Goal: Task Accomplishment & Management: Manage account settings

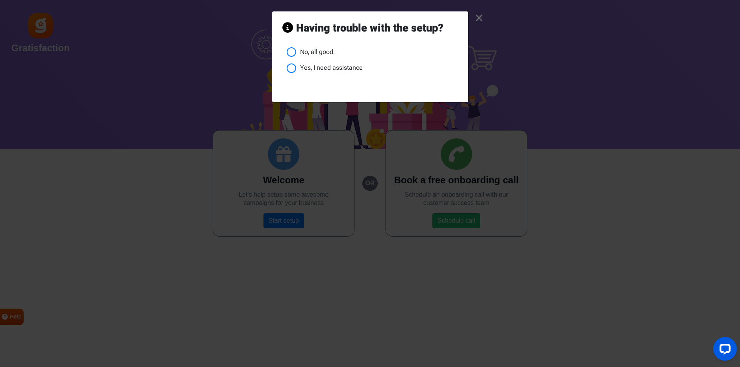
click at [480, 17] on link "×" at bounding box center [479, 18] width 8 height 7
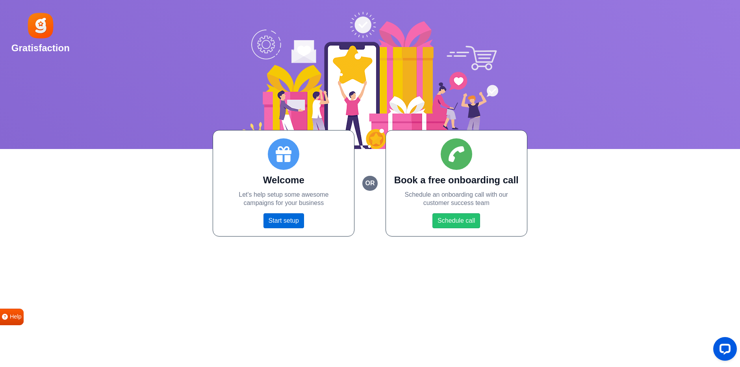
click at [285, 215] on link "Start setup" at bounding box center [283, 220] width 41 height 15
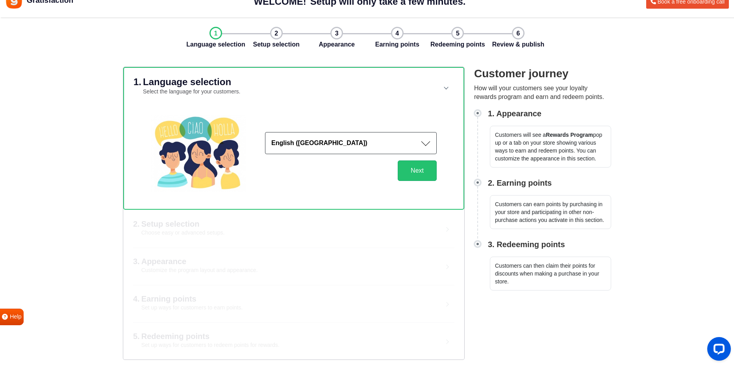
scroll to position [14, 0]
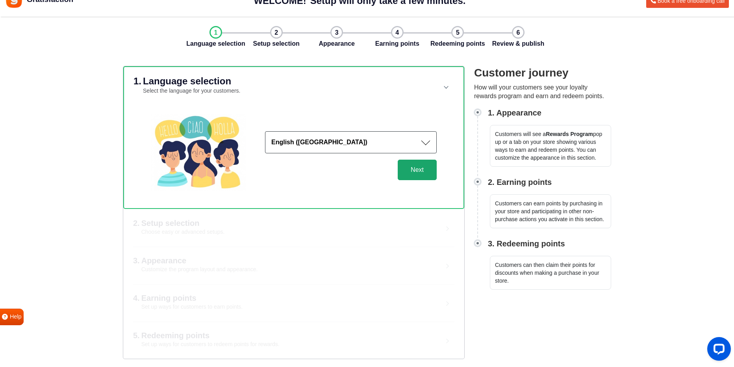
click at [424, 176] on button "Next" at bounding box center [417, 169] width 39 height 20
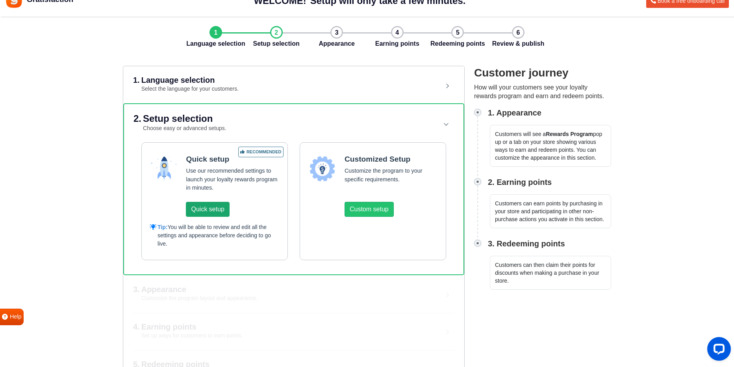
click at [205, 213] on button "Quick setup" at bounding box center [207, 209] width 43 height 15
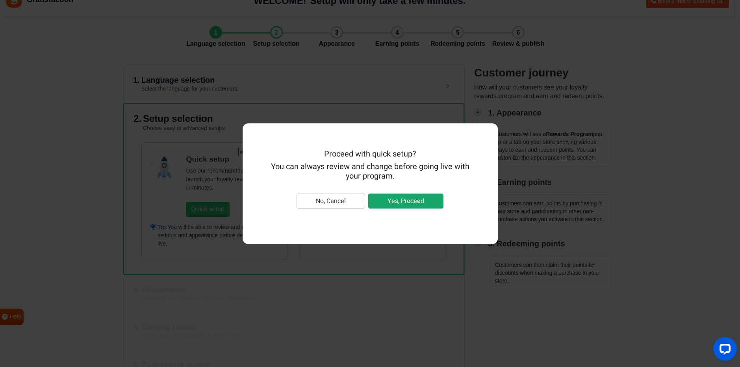
click at [387, 200] on button "Yes, Proceed" at bounding box center [405, 200] width 75 height 15
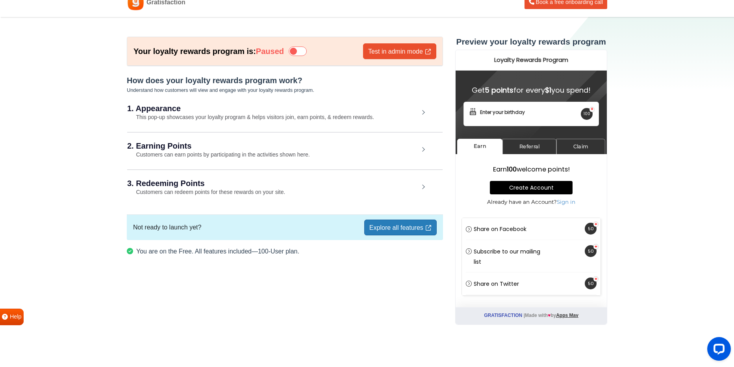
scroll to position [13, 0]
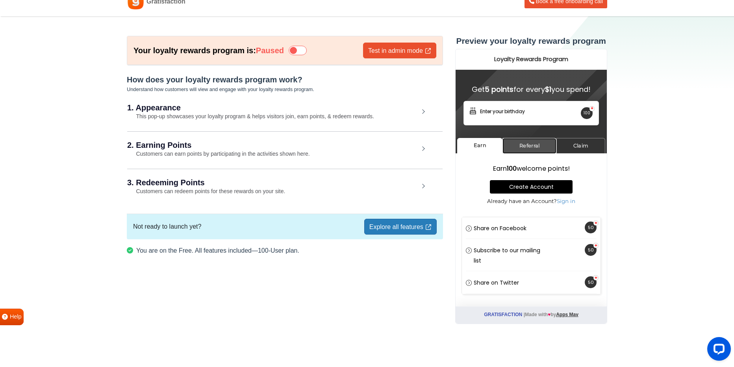
click at [540, 142] on link "Referral" at bounding box center [529, 145] width 54 height 15
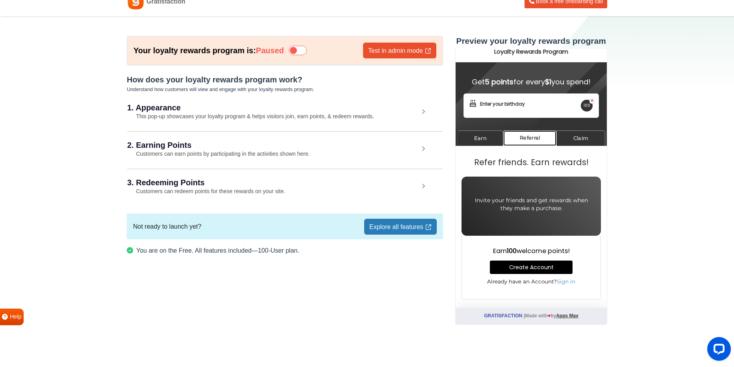
scroll to position [8, 0]
click at [569, 139] on link "Claim" at bounding box center [580, 137] width 49 height 15
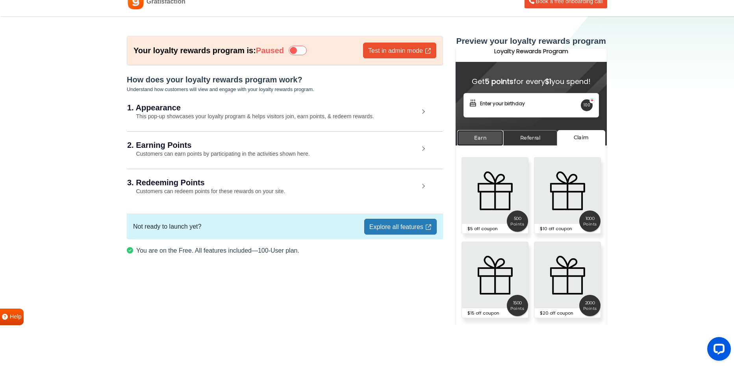
click at [486, 141] on link "Earn" at bounding box center [480, 137] width 46 height 15
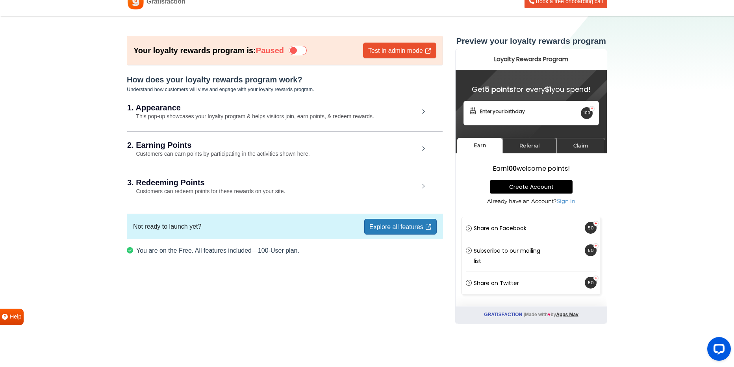
click at [418, 184] on h2 "3. Redeeming Points" at bounding box center [273, 182] width 292 height 8
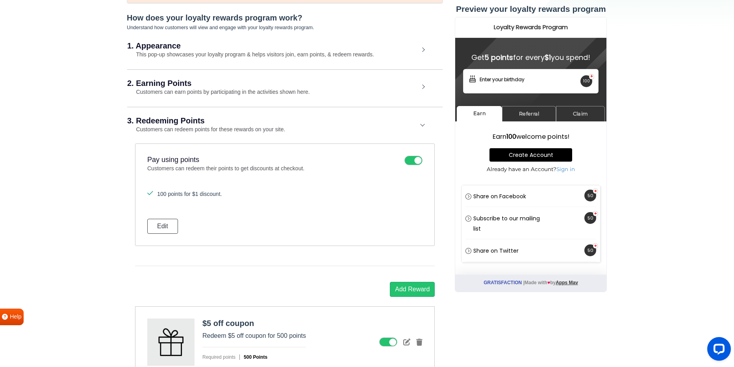
scroll to position [92, 0]
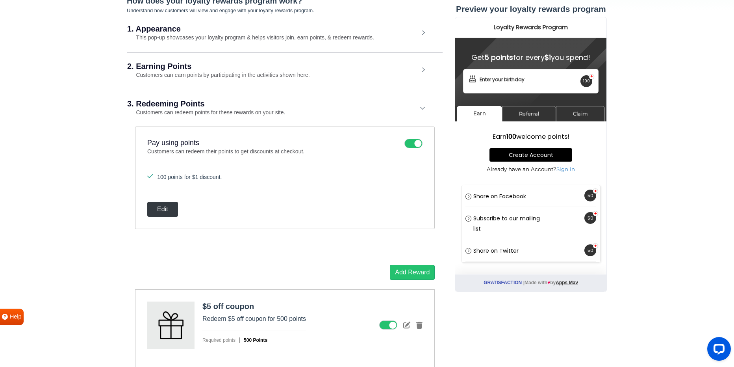
click at [167, 204] on button "Edit" at bounding box center [162, 209] width 31 height 15
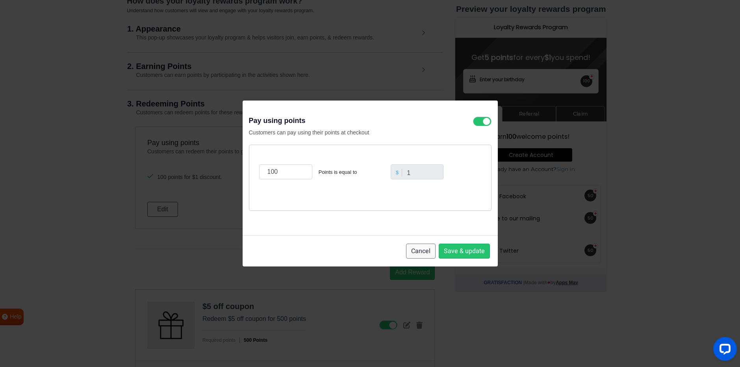
click at [423, 247] on button "Cancel" at bounding box center [421, 250] width 30 height 15
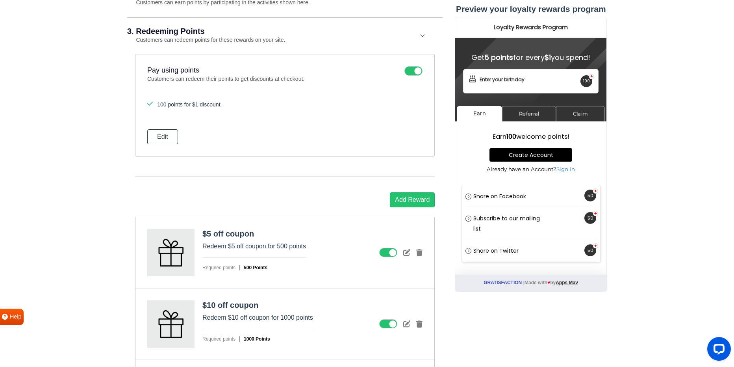
scroll to position [145, 0]
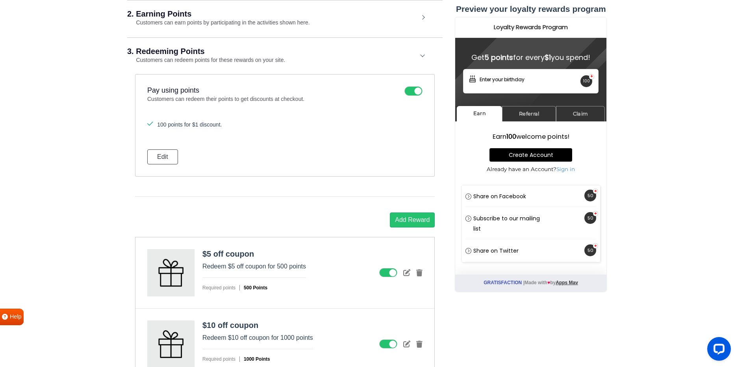
click at [412, 91] on icon at bounding box center [413, 90] width 18 height 9
click at [0, 0] on input "checkbox" at bounding box center [0, 0] width 0 height 0
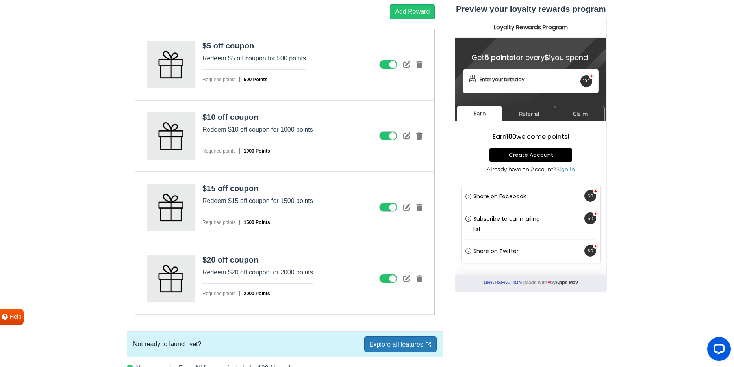
scroll to position [355, 0]
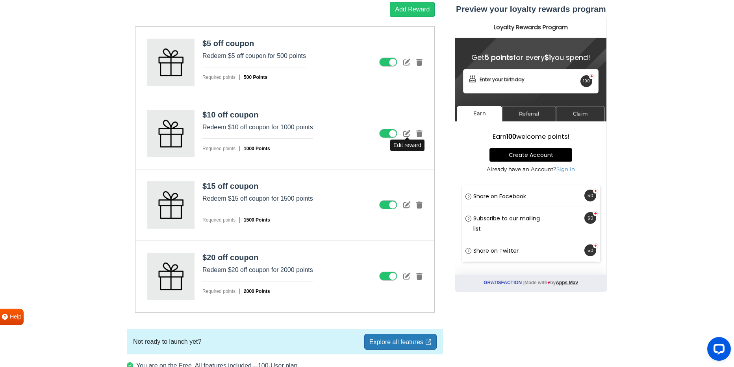
click at [404, 133] on icon at bounding box center [406, 133] width 7 height 7
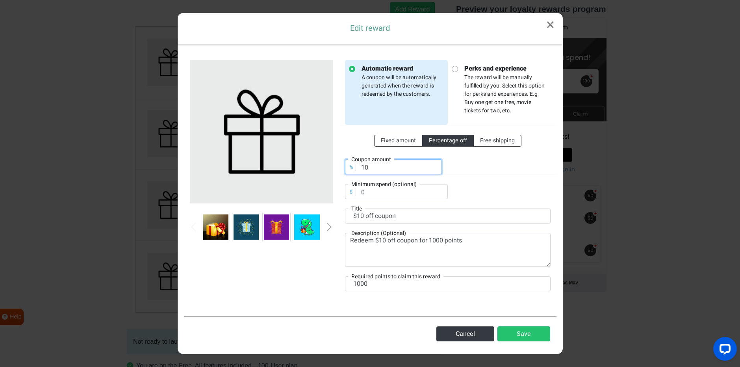
drag, startPoint x: 385, startPoint y: 170, endPoint x: 359, endPoint y: 169, distance: 26.0
click at [359, 169] on input "10" at bounding box center [393, 166] width 97 height 15
type input "15"
click at [351, 168] on div "%" at bounding box center [351, 166] width 9 height 7
click at [384, 240] on textarea "Redeem $10 off coupon for 1000 points" at bounding box center [448, 250] width 206 height 34
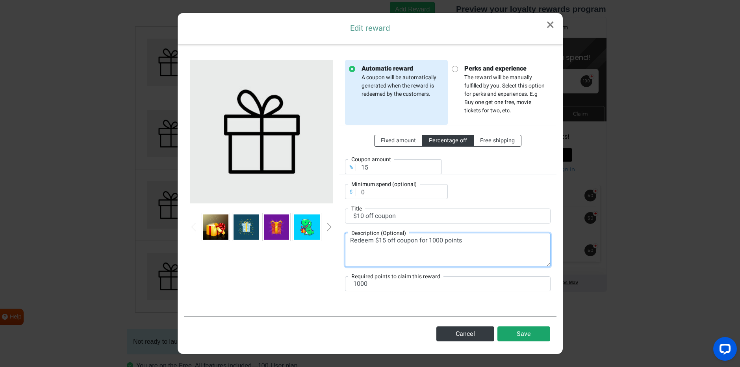
type textarea "Redeem $15 off coupon for 1000 points"
click at [536, 333] on button "Save" at bounding box center [523, 333] width 53 height 15
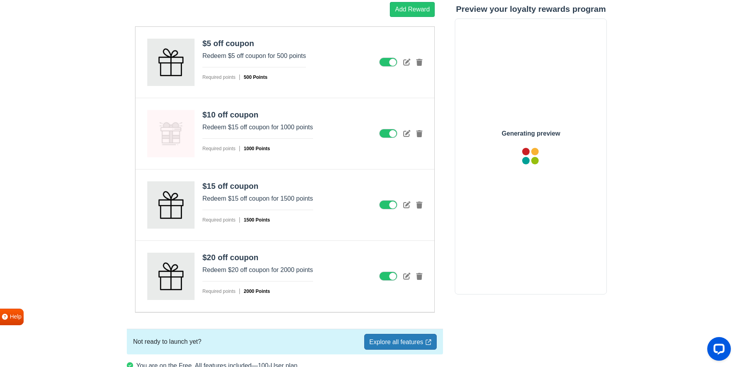
scroll to position [0, 0]
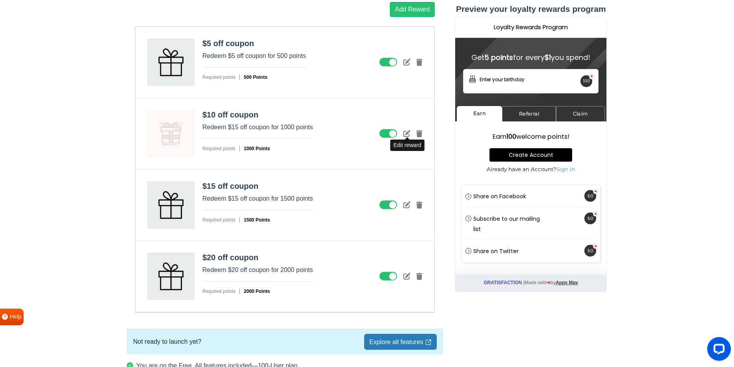
click at [407, 132] on icon at bounding box center [406, 133] width 7 height 7
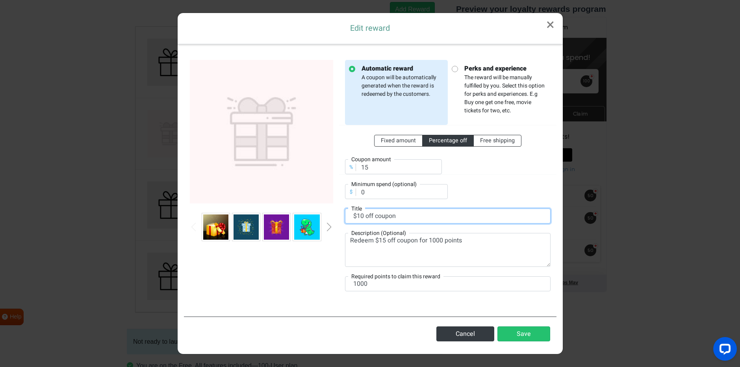
click at [363, 215] on input "$10 off coupon" at bounding box center [448, 215] width 206 height 15
type input "$15 off coupon"
click at [528, 333] on button "Save" at bounding box center [523, 333] width 53 height 15
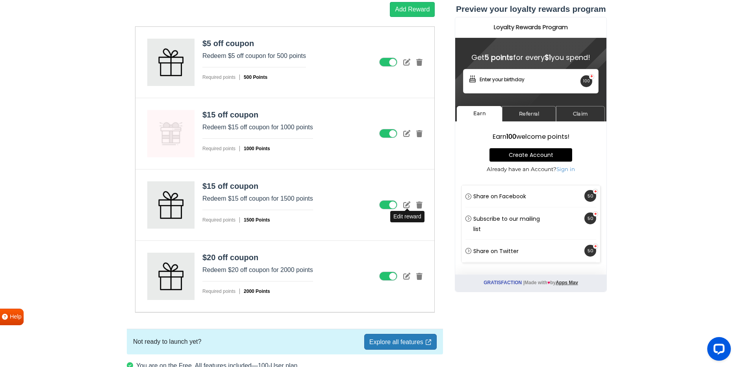
click at [406, 204] on icon at bounding box center [406, 204] width 7 height 7
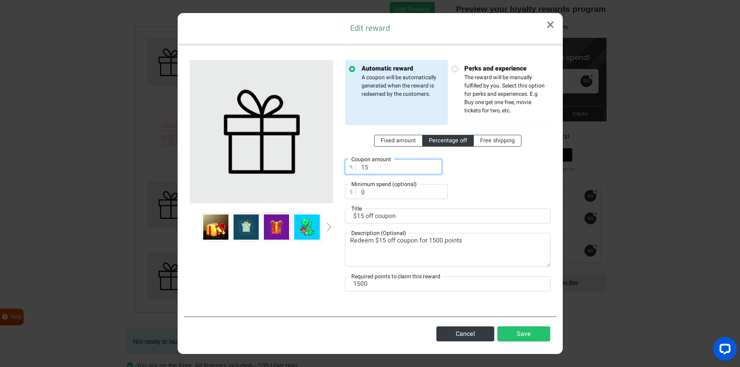
drag, startPoint x: 378, startPoint y: 165, endPoint x: 361, endPoint y: 167, distance: 17.0
click at [361, 167] on input "15" at bounding box center [393, 166] width 97 height 15
type input "40"
drag, startPoint x: 367, startPoint y: 284, endPoint x: 348, endPoint y: 282, distance: 18.5
click at [348, 282] on input "1500" at bounding box center [448, 283] width 206 height 15
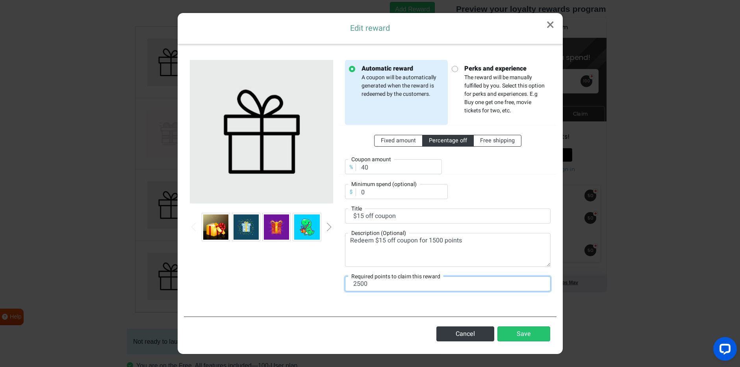
type input "2500"
click at [384, 239] on textarea "Redeem $15 off coupon for 1500 points" at bounding box center [448, 250] width 206 height 34
click at [432, 240] on textarea "Redeem $40 off coupon for 1500 points" at bounding box center [448, 250] width 206 height 34
type textarea "Redeem $40 off coupon for 2500 points"
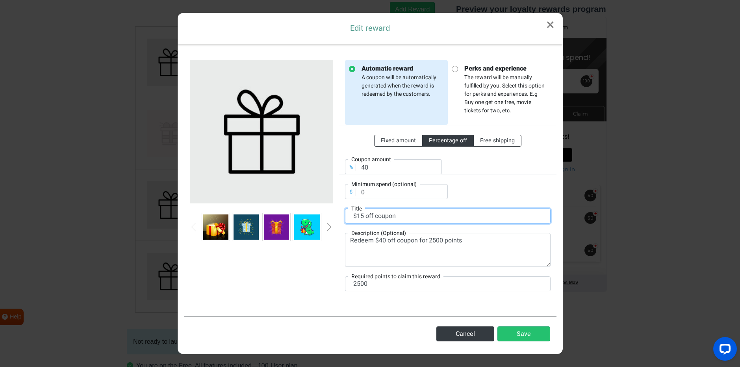
click at [363, 217] on input "$15 off coupon" at bounding box center [448, 215] width 206 height 15
click at [354, 213] on input "40 off coupon" at bounding box center [448, 215] width 206 height 15
type input "$40 off coupon"
click at [512, 334] on button "Save" at bounding box center [523, 333] width 53 height 15
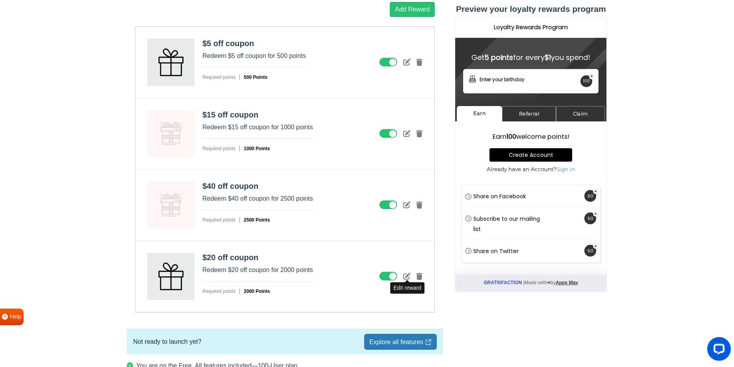
click at [408, 275] on icon at bounding box center [406, 275] width 7 height 7
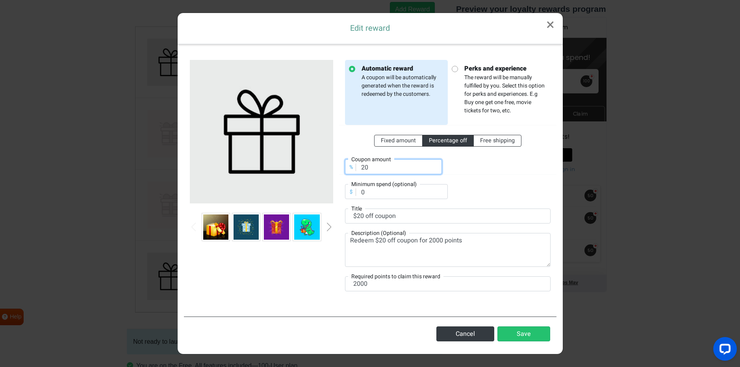
drag, startPoint x: 380, startPoint y: 169, endPoint x: 340, endPoint y: 168, distance: 39.8
click at [341, 168] on div "% Coupon amount 20" at bounding box center [393, 162] width 109 height 24
type input "100"
click at [363, 214] on input "$20 off coupon" at bounding box center [448, 215] width 206 height 15
type input "$100 off coupon"
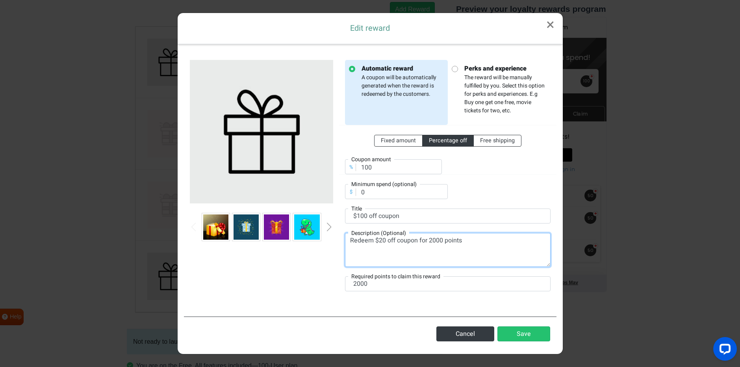
click at [384, 240] on textarea "Redeem $20 off coupon for 2000 points" at bounding box center [448, 250] width 206 height 34
click at [436, 241] on textarea "Redeem $100 off coupon for 2000 points" at bounding box center [448, 250] width 206 height 34
type textarea "Redeem $100 off coupon for 10000 points"
click at [355, 284] on input "2000" at bounding box center [448, 283] width 206 height 15
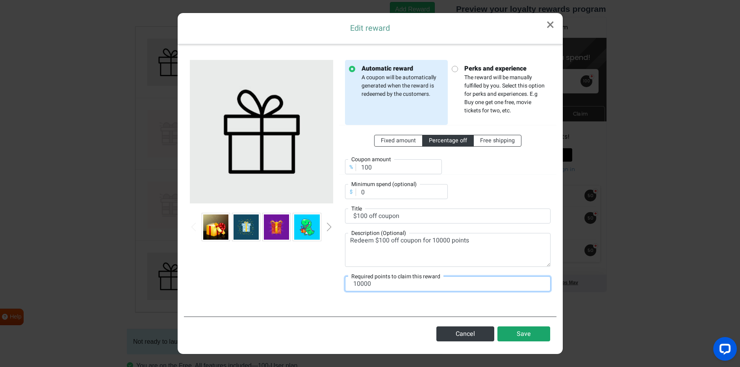
type input "10000"
click at [524, 335] on button "Save" at bounding box center [523, 333] width 53 height 15
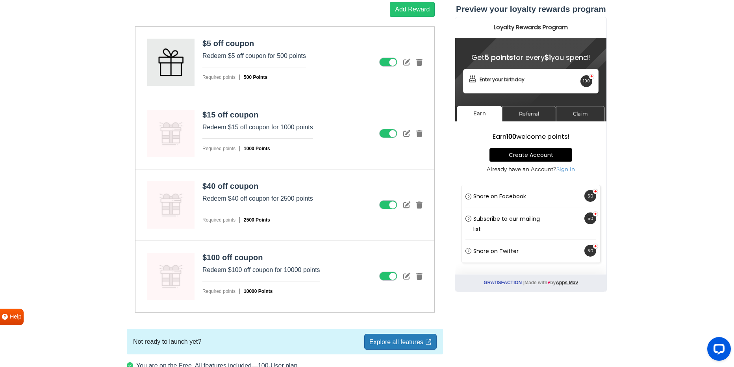
click at [408, 63] on icon at bounding box center [406, 61] width 7 height 7
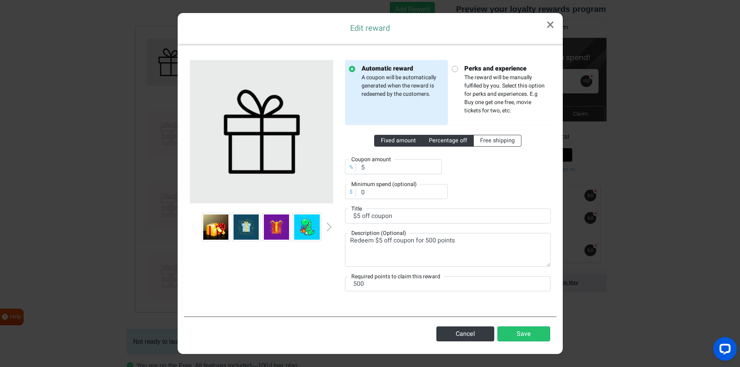
click at [396, 143] on span "Fixed amount" at bounding box center [398, 140] width 35 height 8
click at [386, 141] on input "Fixed amount" at bounding box center [383, 138] width 5 height 5
radio input "true"
click at [517, 332] on button "Save" at bounding box center [523, 333] width 53 height 15
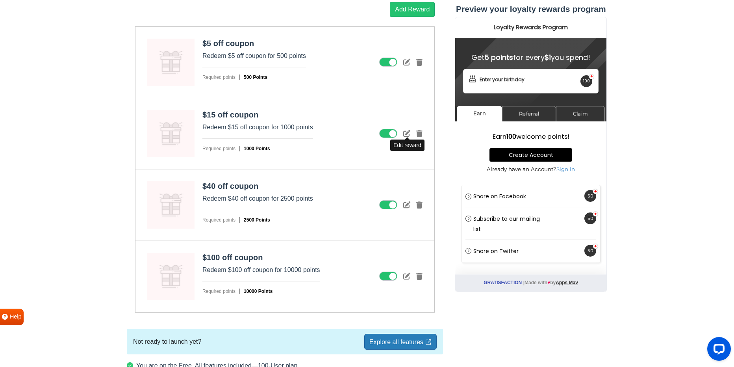
click at [407, 133] on icon at bounding box center [406, 133] width 7 height 7
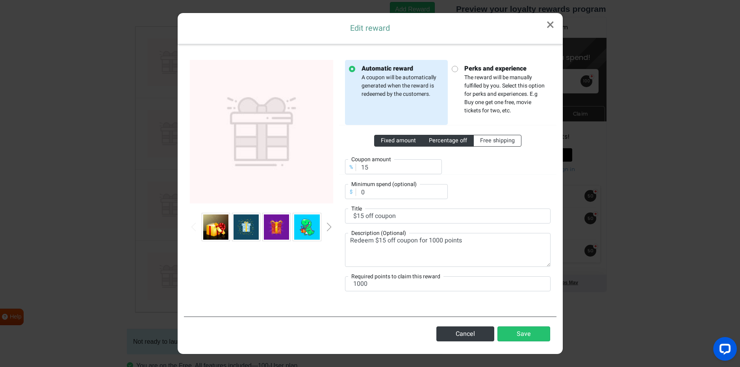
click at [389, 143] on span "Fixed amount" at bounding box center [398, 140] width 35 height 8
click at [386, 141] on input "Fixed amount" at bounding box center [383, 138] width 5 height 5
radio input "true"
click at [523, 339] on button "Save" at bounding box center [523, 333] width 53 height 15
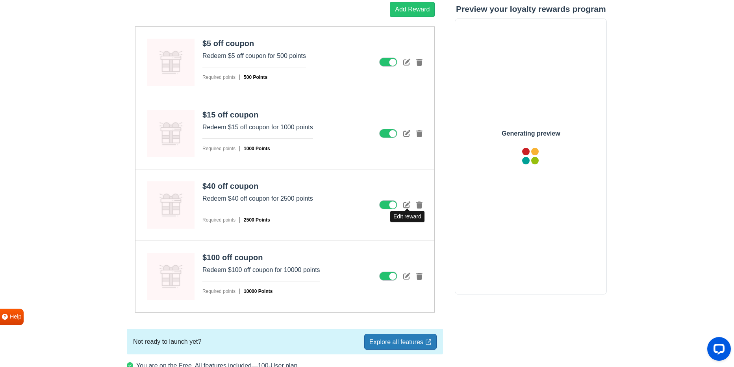
click at [406, 206] on icon at bounding box center [406, 204] width 7 height 7
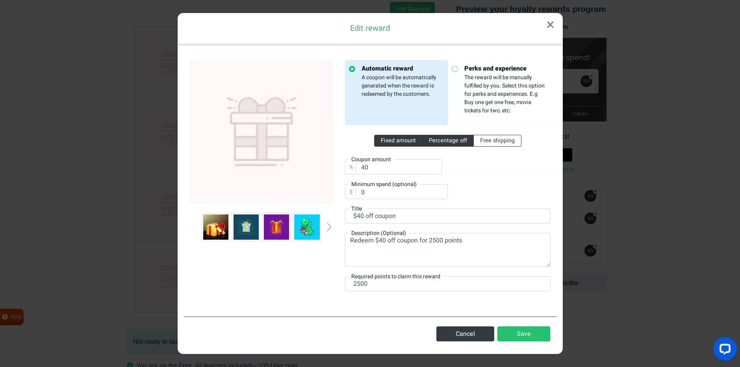
click at [395, 142] on span "Fixed amount" at bounding box center [398, 140] width 35 height 8
click at [386, 141] on input "Fixed amount" at bounding box center [383, 138] width 5 height 5
radio input "true"
click at [524, 334] on button "Save" at bounding box center [523, 333] width 53 height 15
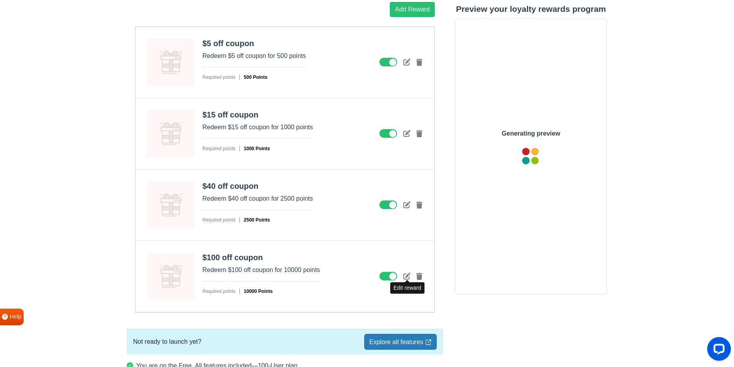
click at [404, 275] on icon at bounding box center [406, 275] width 7 height 7
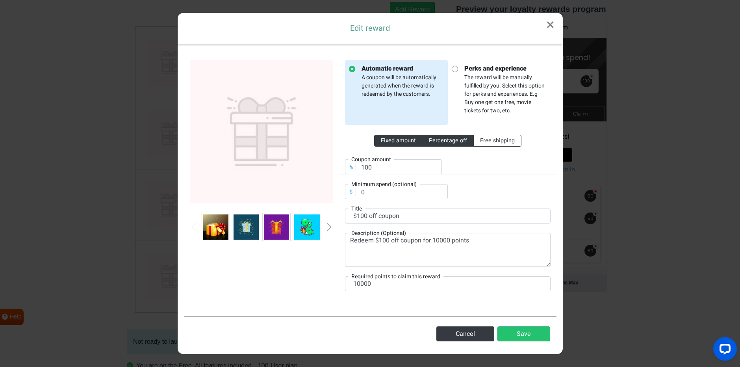
click at [388, 142] on span "Fixed amount" at bounding box center [398, 140] width 35 height 8
click at [386, 141] on input "Fixed amount" at bounding box center [383, 138] width 5 height 5
radio input "true"
click at [520, 328] on button "Save" at bounding box center [523, 333] width 53 height 15
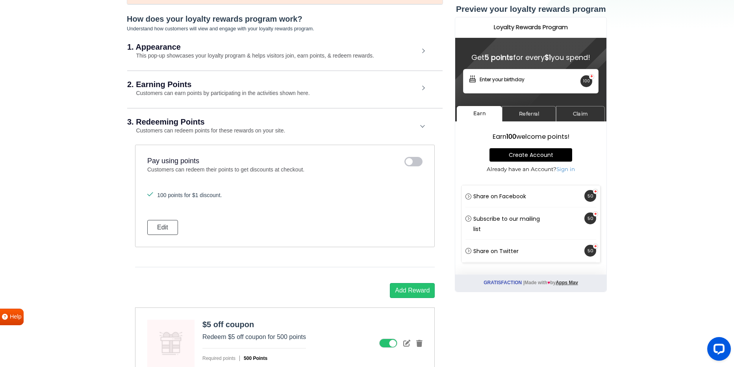
scroll to position [40, 0]
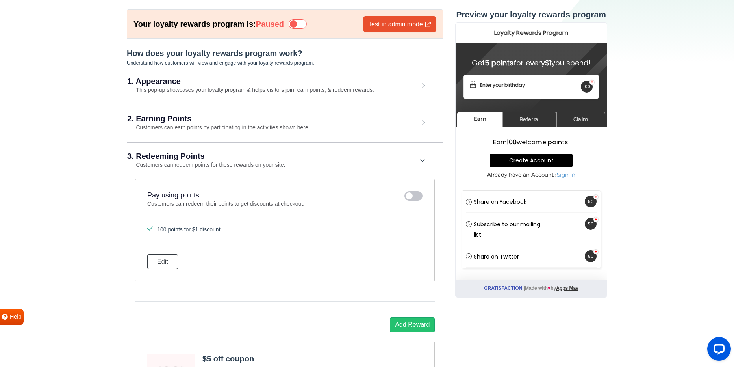
click at [423, 128] on div "2. Earning Points Customers can earn points by participating in the activities …" at bounding box center [284, 123] width 315 height 37
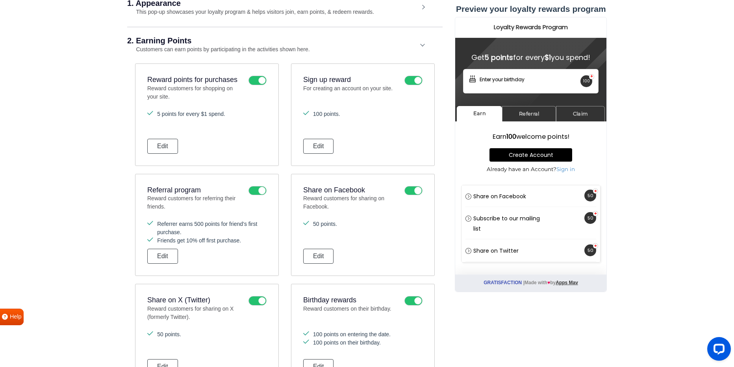
scroll to position [119, 0]
click at [410, 80] on icon at bounding box center [413, 79] width 18 height 9
click at [0, 0] on input "checkbox" at bounding box center [0, 0] width 0 height 0
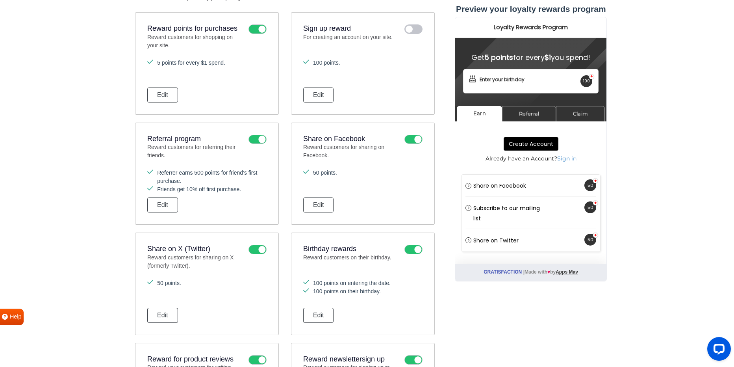
scroll to position [171, 0]
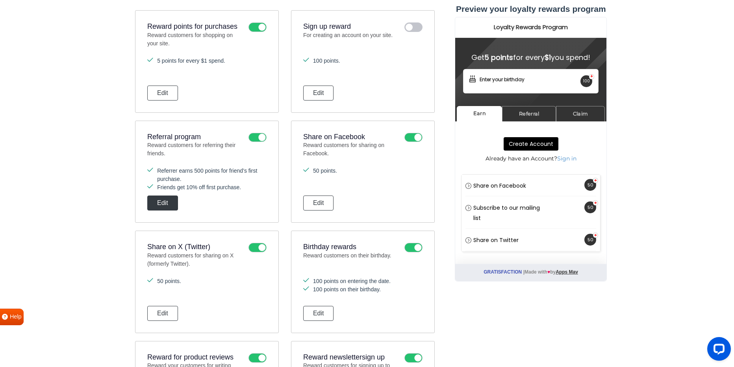
click at [170, 202] on button "Edit" at bounding box center [162, 202] width 31 height 15
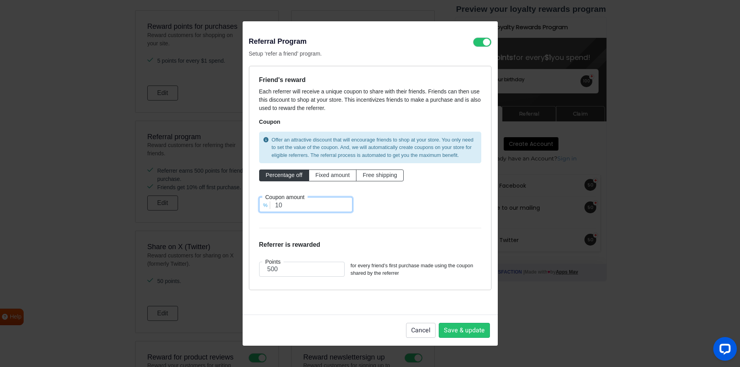
drag, startPoint x: 303, startPoint y: 204, endPoint x: 276, endPoint y: 204, distance: 26.8
click at [276, 204] on input "10" at bounding box center [305, 204] width 93 height 15
click at [419, 335] on button "Cancel" at bounding box center [421, 329] width 30 height 15
type input "10"
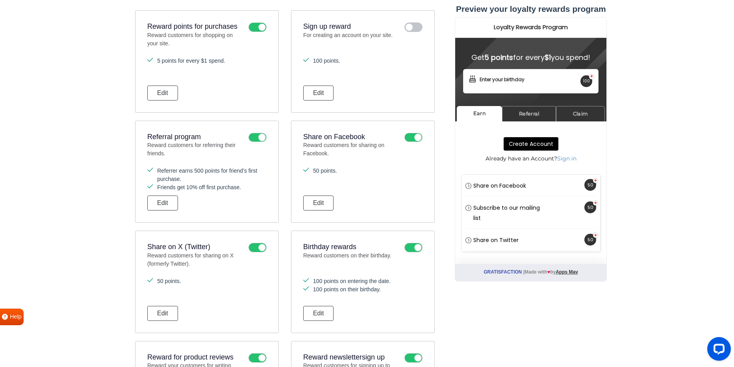
click at [261, 139] on icon at bounding box center [257, 137] width 18 height 9
click at [0, 0] on input "checkbox" at bounding box center [0, 0] width 0 height 0
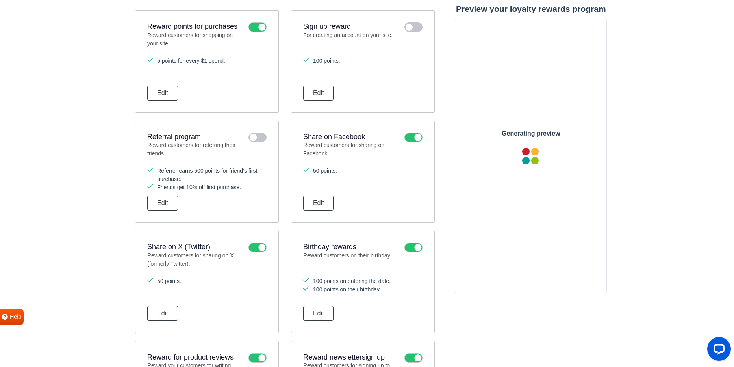
scroll to position [0, 0]
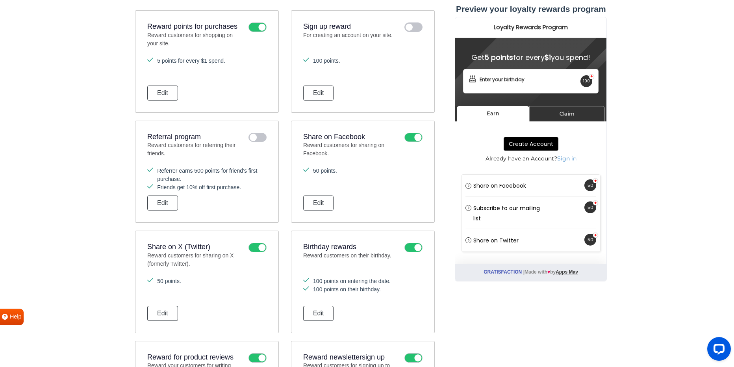
click at [413, 136] on icon at bounding box center [413, 137] width 18 height 9
click at [0, 0] on input "checkbox" at bounding box center [0, 0] width 0 height 0
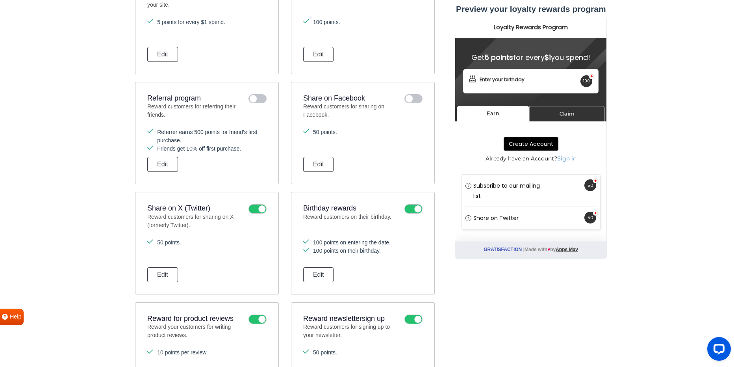
scroll to position [276, 0]
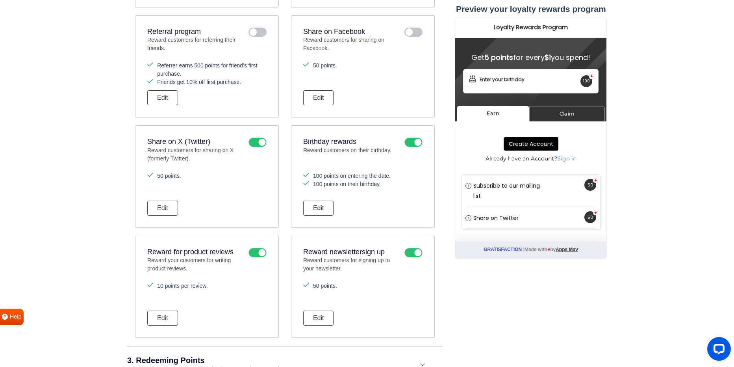
click at [258, 143] on icon at bounding box center [257, 141] width 18 height 9
click at [0, 0] on input "checkbox" at bounding box center [0, 0] width 0 height 0
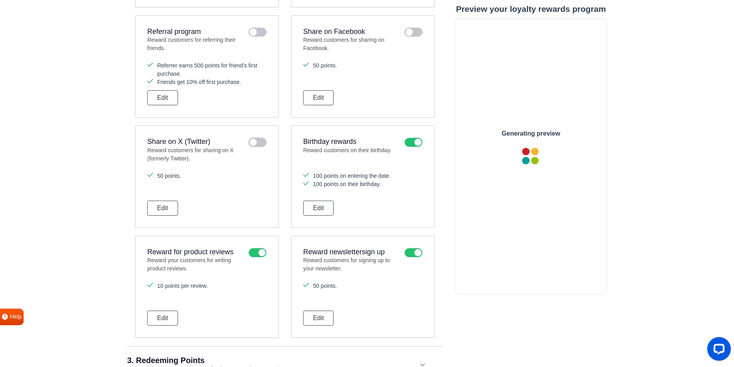
scroll to position [0, 0]
click at [257, 249] on icon at bounding box center [257, 252] width 18 height 9
click at [0, 0] on input "checkbox" at bounding box center [0, 0] width 0 height 0
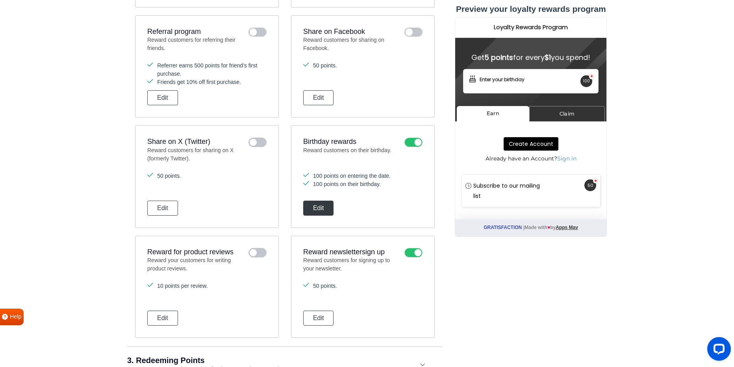
click at [315, 208] on button "Edit" at bounding box center [318, 207] width 31 height 15
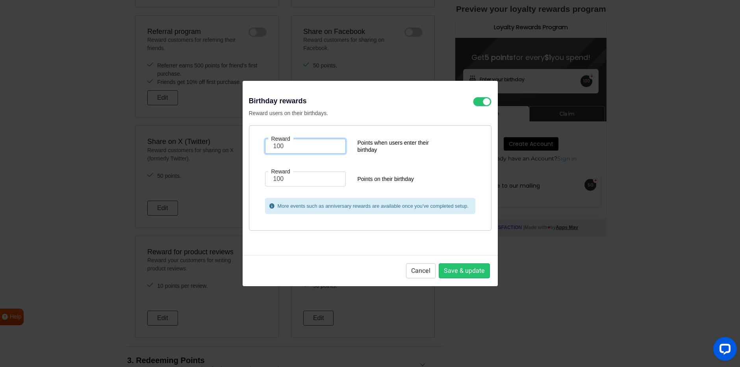
drag, startPoint x: 291, startPoint y: 148, endPoint x: 247, endPoint y: 145, distance: 43.8
click at [249, 145] on div "Reward 100 Points when users enter their birthday Reward 100 Points on their bi…" at bounding box center [370, 177] width 243 height 105
type input "0"
click at [324, 248] on div "Reset to default" at bounding box center [370, 239] width 243 height 18
click at [457, 268] on button "Save & update" at bounding box center [464, 270] width 51 height 15
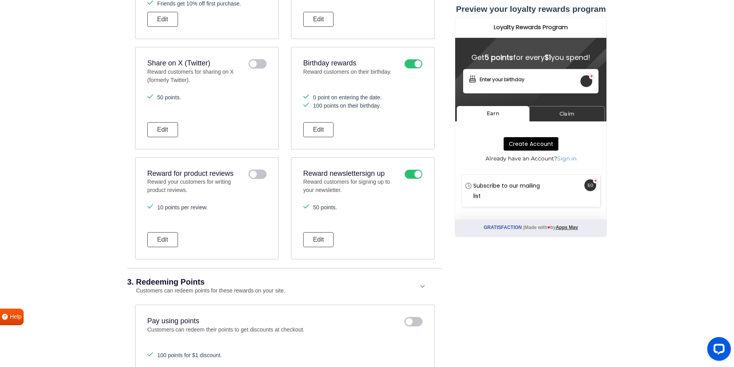
scroll to position [355, 0]
click at [417, 174] on icon at bounding box center [413, 173] width 18 height 9
click at [0, 0] on input "checkbox" at bounding box center [0, 0] width 0 height 0
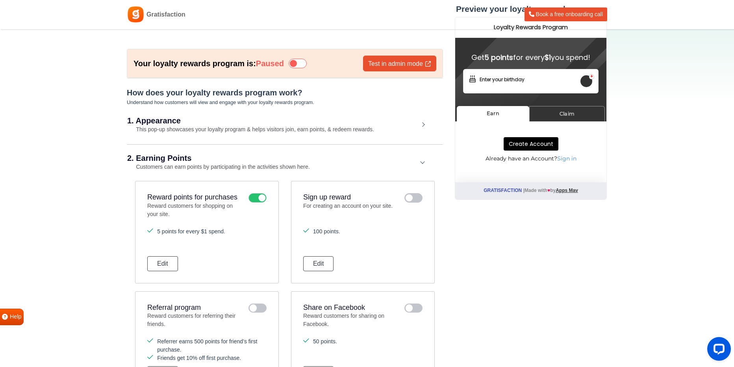
scroll to position [0, 0]
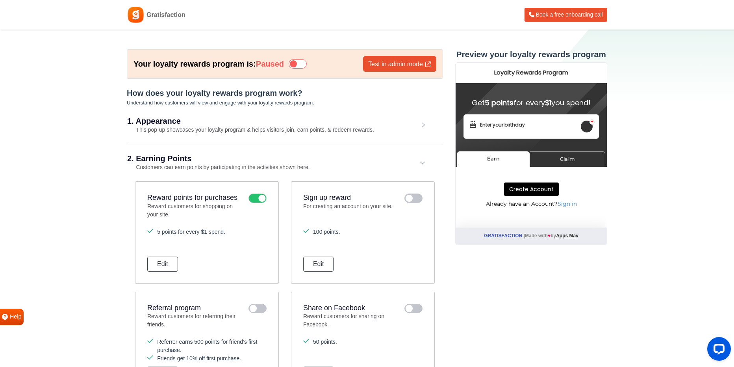
click at [421, 163] on div "2. Earning Points Customers can earn points by participating in the activities …" at bounding box center [284, 163] width 315 height 37
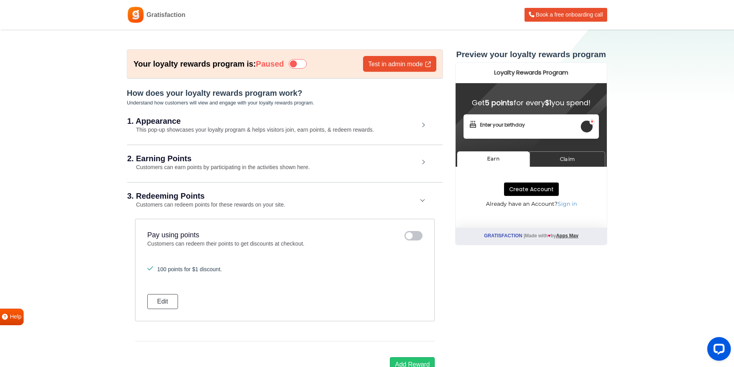
click at [421, 134] on div "1. Appearance This pop-up showcases your loyalty program & helps visitors join,…" at bounding box center [284, 125] width 315 height 36
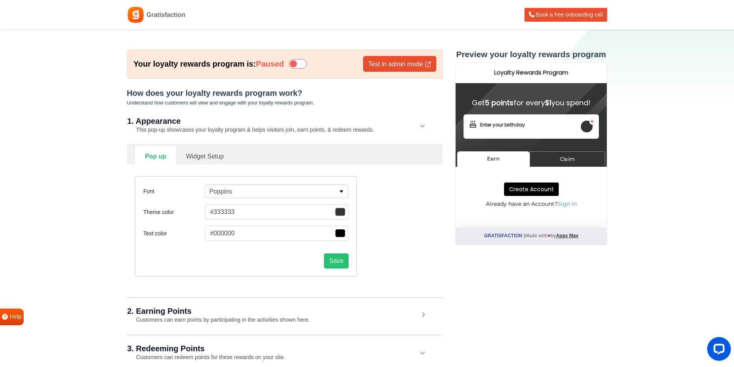
click at [209, 155] on link "Widget Setup" at bounding box center [204, 155] width 57 height 19
select select "right"
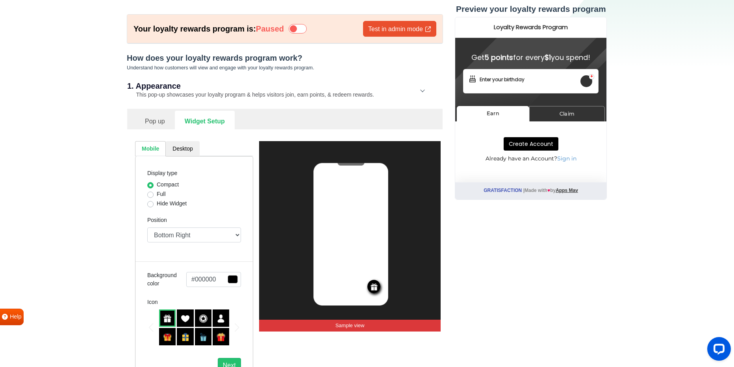
scroll to position [26, 0]
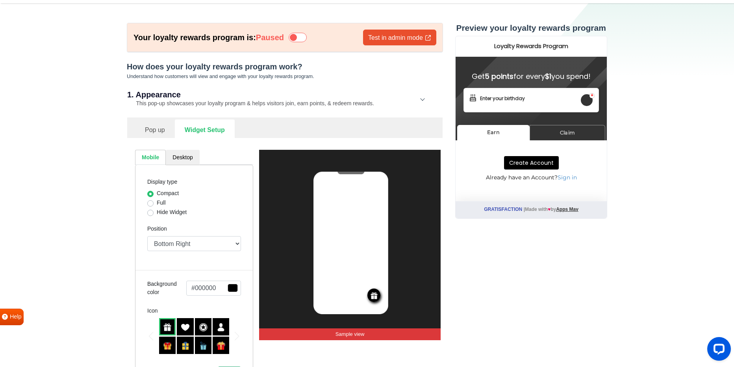
click at [157, 133] on link "Pop up" at bounding box center [155, 128] width 40 height 19
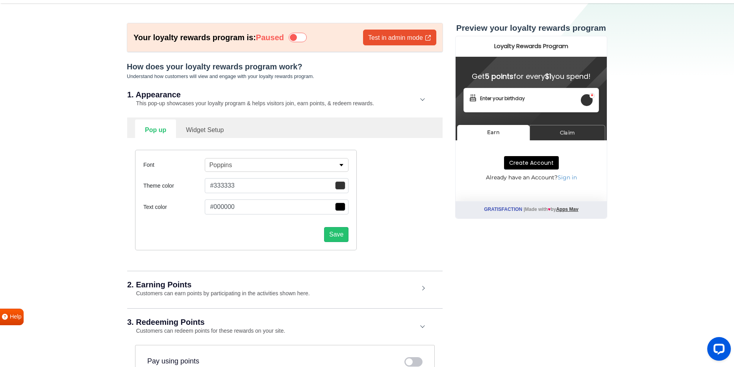
click at [341, 186] on span "button" at bounding box center [340, 185] width 10 height 8
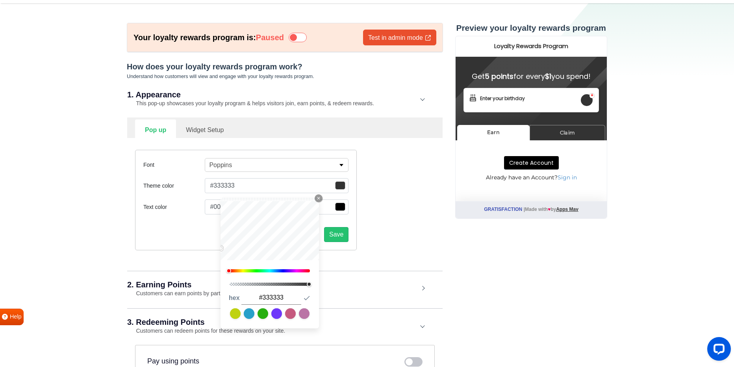
click at [265, 184] on button "#333333" at bounding box center [277, 185] width 144 height 15
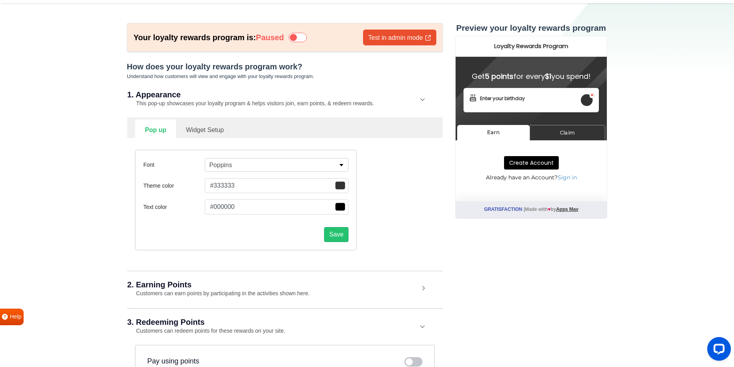
drag, startPoint x: 246, startPoint y: 184, endPoint x: 217, endPoint y: 183, distance: 28.8
click at [217, 183] on button "#333333" at bounding box center [277, 185] width 144 height 15
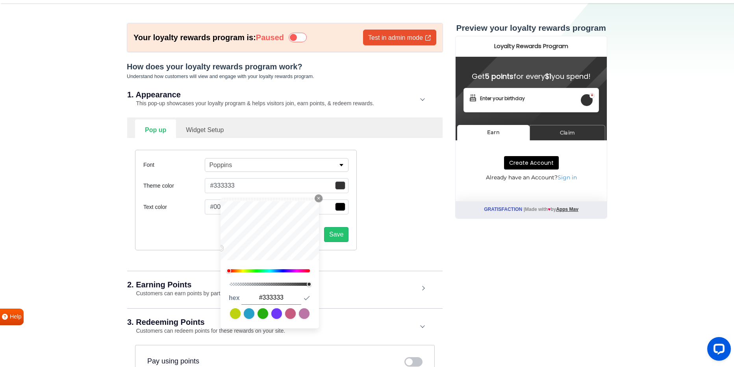
drag, startPoint x: 284, startPoint y: 297, endPoint x: 262, endPoint y: 296, distance: 21.3
click at [262, 296] on input "#333333" at bounding box center [271, 298] width 60 height 14
type input "#DE1C40"
type input "#de1c40"
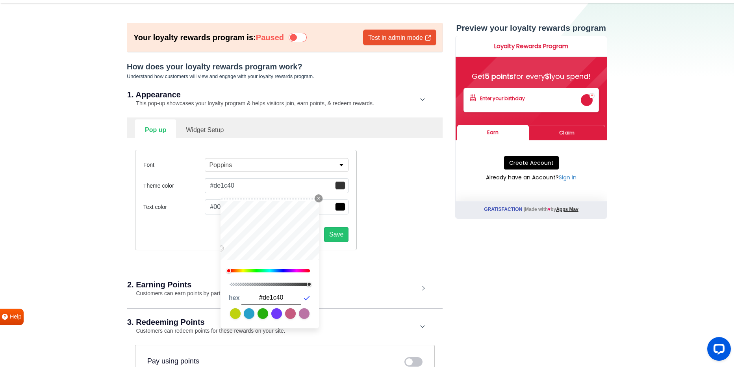
click at [307, 298] on icon "button" at bounding box center [307, 297] width 6 height 4
click at [318, 198] on icon "button" at bounding box center [318, 198] width 3 height 3
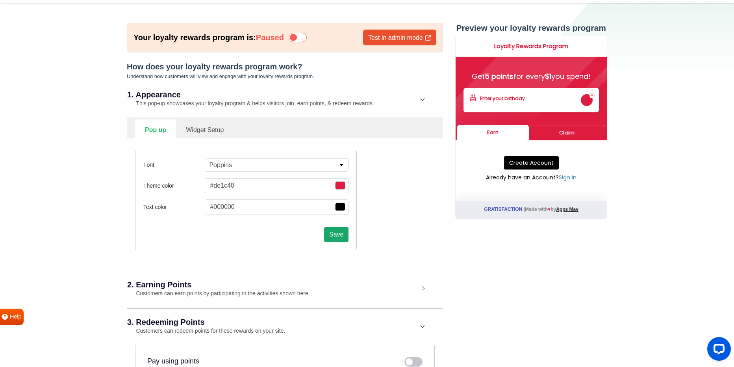
click at [337, 231] on button "Save" at bounding box center [336, 234] width 24 height 15
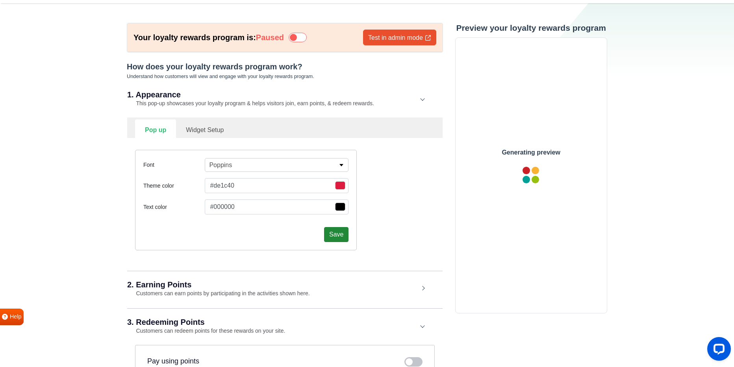
scroll to position [0, 0]
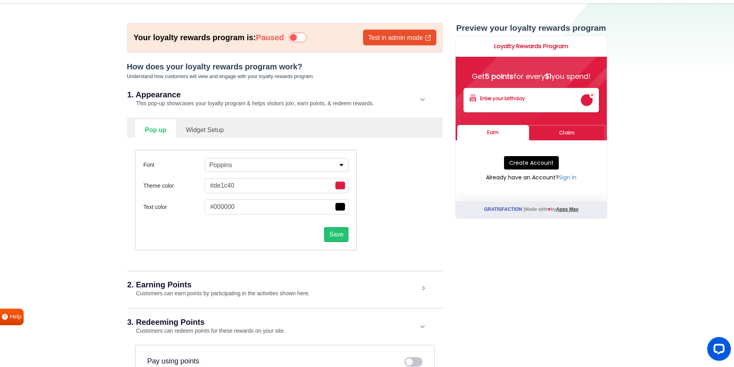
click at [203, 133] on link "Widget Setup" at bounding box center [204, 128] width 57 height 19
select select "right"
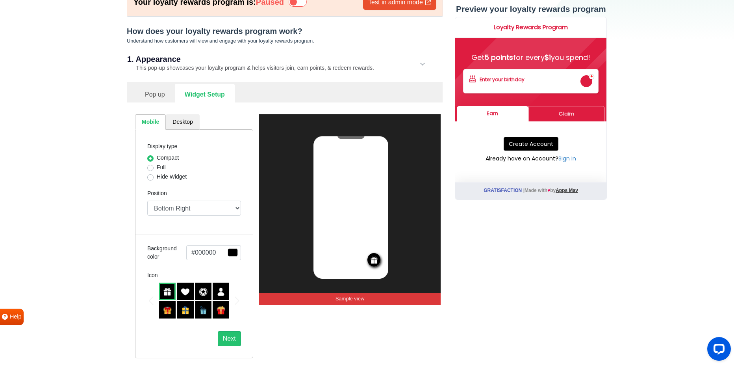
scroll to position [79, 0]
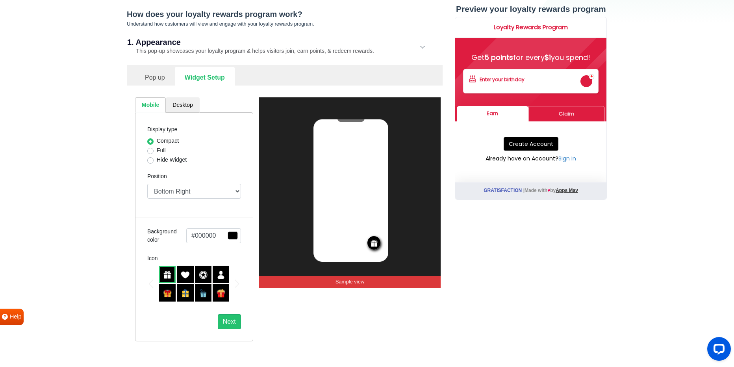
click at [157, 150] on label "Full" at bounding box center [161, 150] width 9 height 8
click at [151, 150] on input "Full" at bounding box center [150, 150] width 6 height 8
radio input "true"
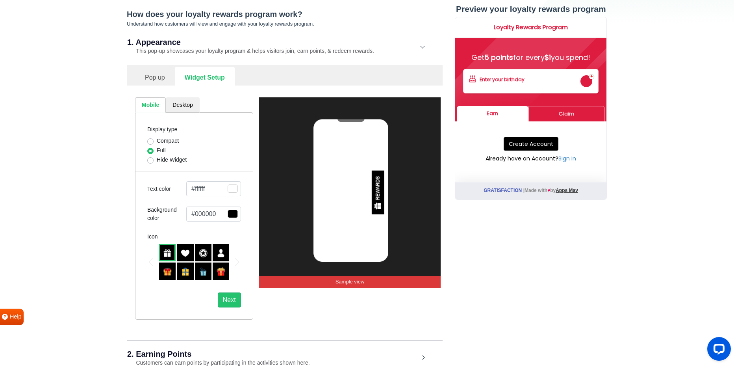
click at [157, 160] on label "Hide Widget" at bounding box center [172, 160] width 30 height 8
click at [150, 160] on input "Hide Widget" at bounding box center [150, 160] width 6 height 8
radio input "true"
click at [157, 143] on label "Compact" at bounding box center [168, 141] width 22 height 8
click at [151, 143] on input "Compact" at bounding box center [150, 141] width 6 height 8
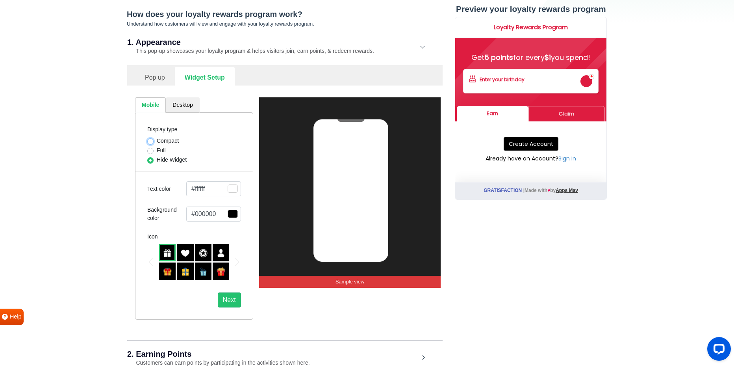
radio input "true"
select select "right"
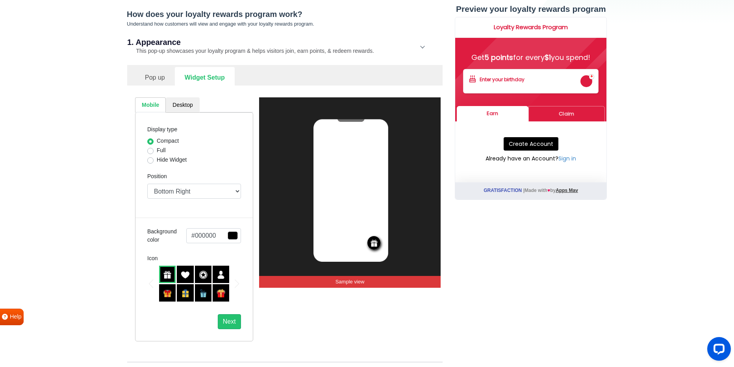
click at [157, 161] on label "Hide Widget" at bounding box center [172, 160] width 30 height 8
click at [150, 161] on input "Hide Widget" at bounding box center [150, 160] width 6 height 8
radio input "true"
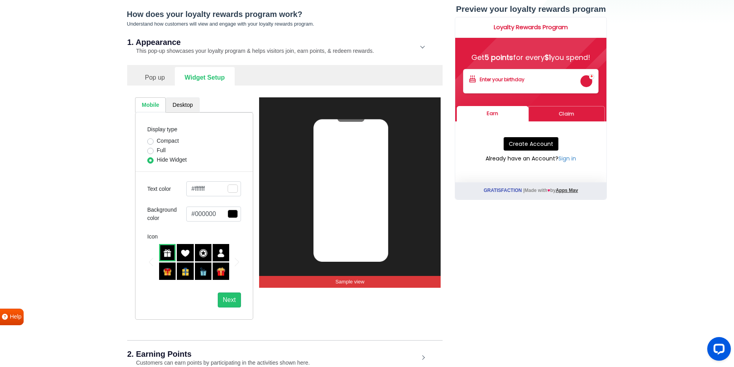
click at [174, 109] on link "Desktop" at bounding box center [182, 104] width 33 height 15
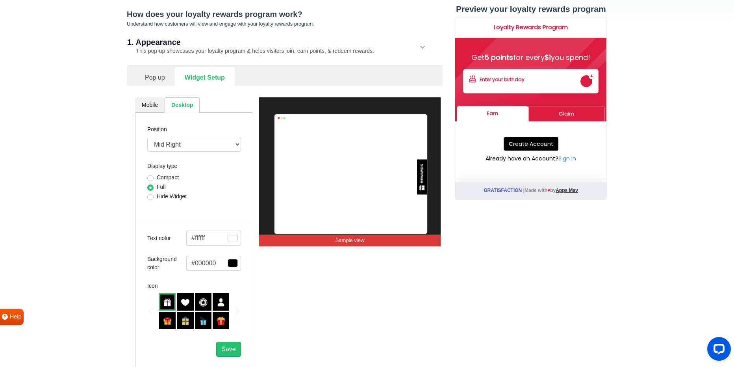
click at [157, 196] on label "Hide Widget" at bounding box center [172, 196] width 30 height 8
click at [151, 196] on input "Hide Widget" at bounding box center [150, 196] width 6 height 8
radio input "true"
click at [157, 176] on label "Compact" at bounding box center [168, 177] width 22 height 8
click at [150, 176] on input "Compact" at bounding box center [150, 177] width 6 height 8
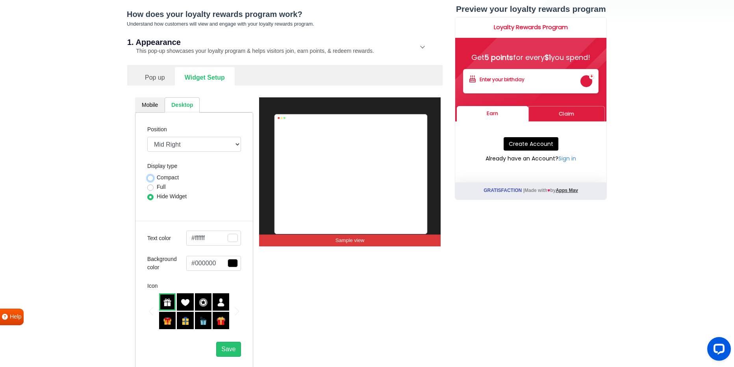
radio input "true"
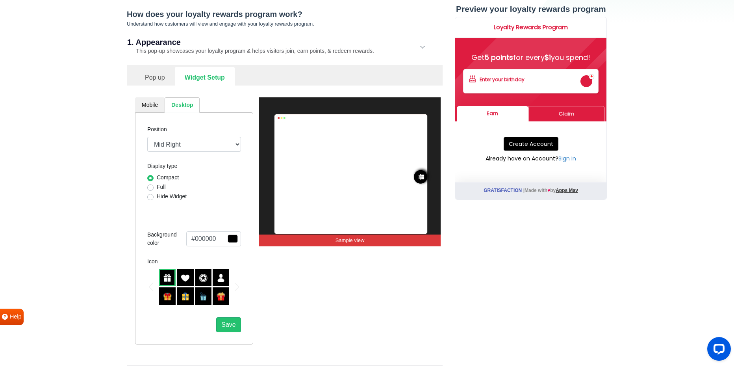
click at [157, 195] on label "Hide Widget" at bounding box center [172, 196] width 30 height 8
click at [151, 195] on input "Hide Widget" at bounding box center [150, 196] width 6 height 8
radio input "true"
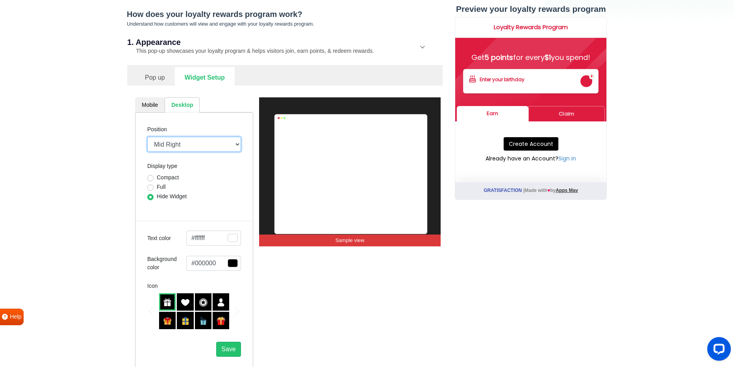
click at [186, 142] on select "Mid Right Mid Left Top Bar Top Left Top Right Top Center Bottom Bar Bottom Left…" at bounding box center [194, 144] width 94 height 15
click at [157, 178] on label "Compact" at bounding box center [168, 177] width 22 height 8
click at [152, 178] on input "Compact" at bounding box center [150, 177] width 6 height 8
radio input "true"
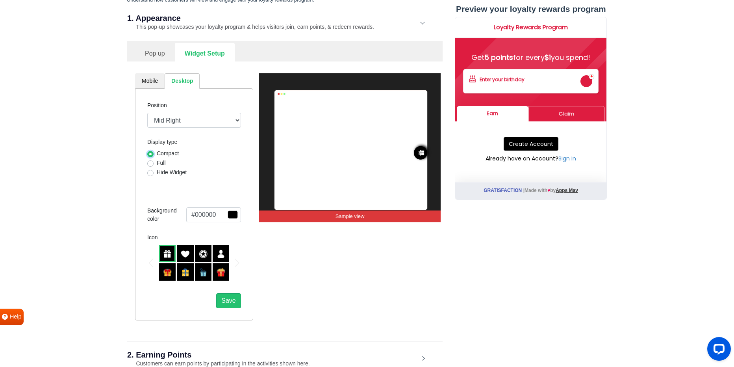
scroll to position [105, 0]
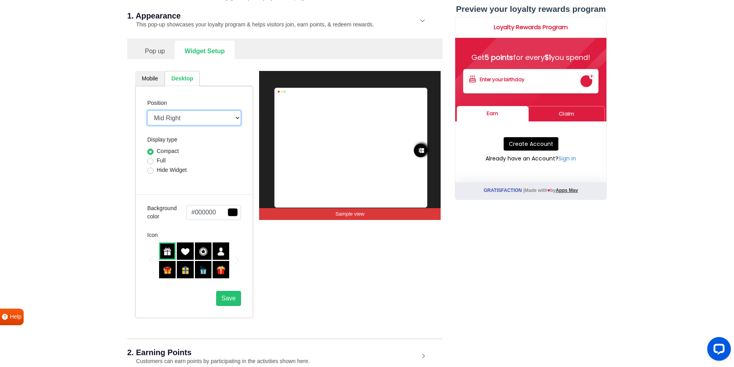
click at [203, 124] on select "Mid Right Mid Left Top Bar Top Left Top Right Top Center Bottom Bar Bottom Left…" at bounding box center [194, 117] width 94 height 15
click at [183, 124] on select "Mid Right Mid Left Top Bar Top Left Top Right Top Center Bottom Bar Bottom Left…" at bounding box center [194, 117] width 94 height 15
click at [147, 110] on select "Mid Right Mid Left Top Bar Top Left Top Right Top Center Bottom Bar Bottom Left…" at bounding box center [194, 117] width 94 height 15
click at [197, 111] on select "Mid Right Mid Left Top Bar Top Left Top Right Top Center Bottom Bar Bottom Left…" at bounding box center [194, 117] width 94 height 15
select select "lower-right-corner"
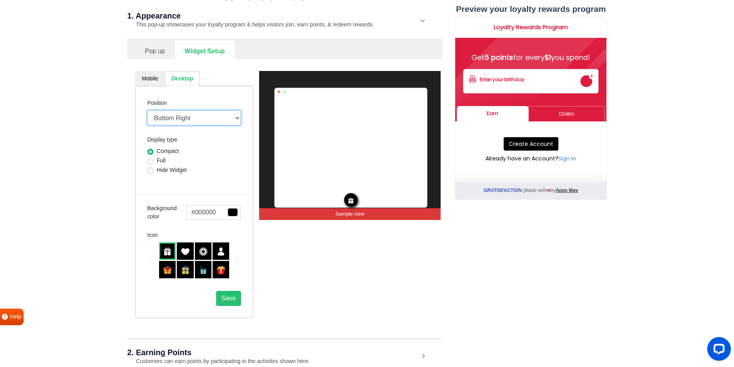
click at [147, 110] on select "Mid Right Mid Left Top Bar Top Left Top Right Top Center Bottom Bar Bottom Left…" at bounding box center [194, 117] width 94 height 15
click at [221, 212] on button "#000000" at bounding box center [213, 212] width 55 height 15
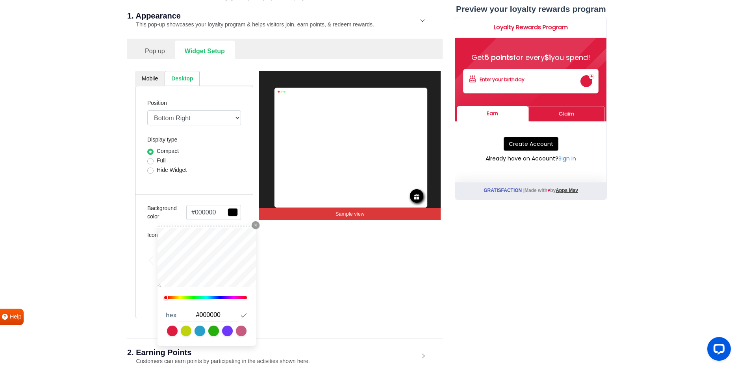
drag, startPoint x: 224, startPoint y: 314, endPoint x: 200, endPoint y: 311, distance: 24.6
click at [200, 311] on input "#000000" at bounding box center [208, 315] width 60 height 14
type input "#DE1C40"
type input "#de1c40"
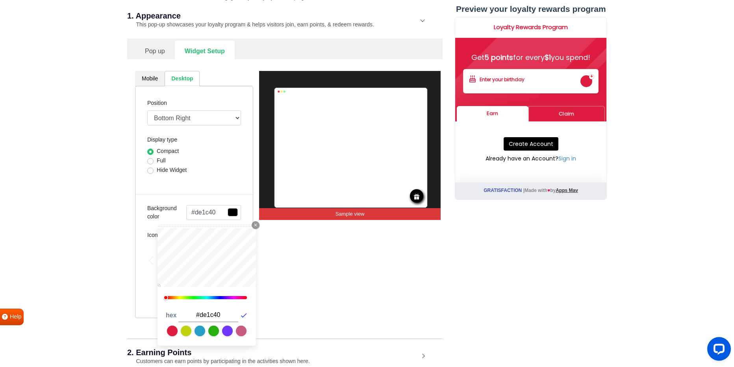
click at [241, 315] on icon "button" at bounding box center [244, 315] width 6 height 4
click at [257, 223] on icon "Close Icon" at bounding box center [255, 224] width 5 height 5
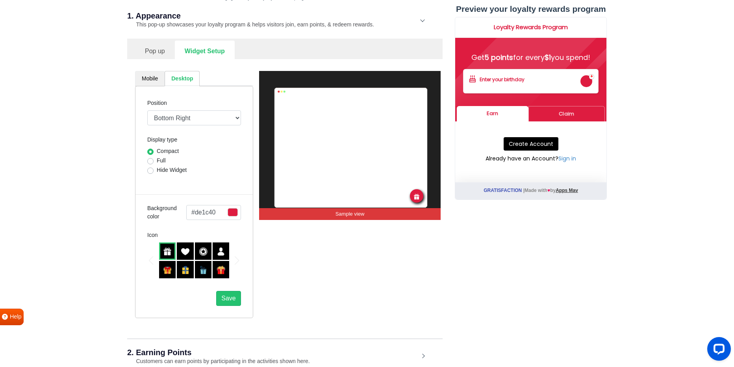
click at [153, 79] on link "Mobile" at bounding box center [150, 78] width 30 height 15
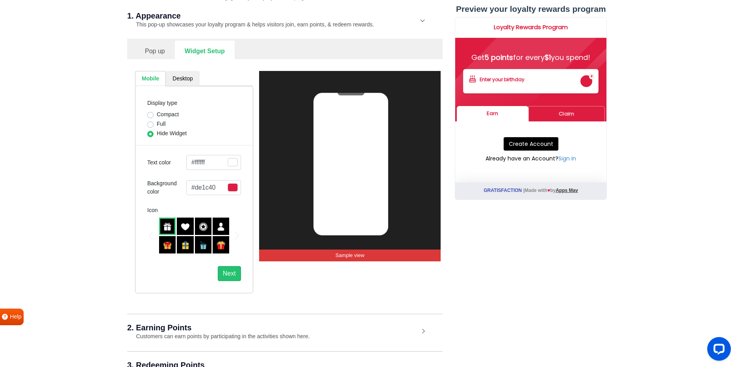
click at [157, 115] on label "Compact" at bounding box center [168, 114] width 22 height 8
click at [154, 115] on input "Compact" at bounding box center [150, 114] width 6 height 8
radio input "true"
select select "right"
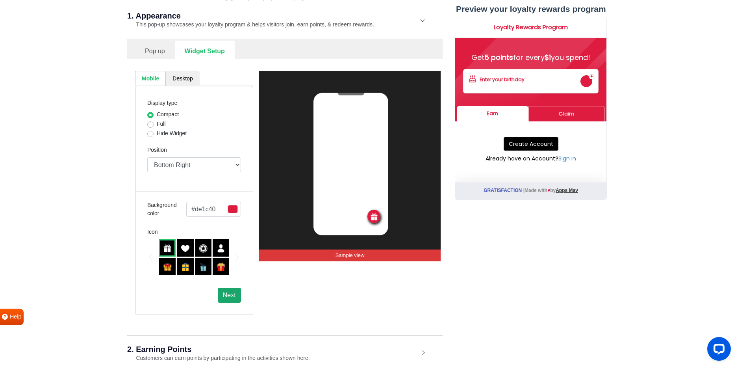
click at [228, 294] on button "Next" at bounding box center [229, 294] width 23 height 15
select select "lower-right-corner"
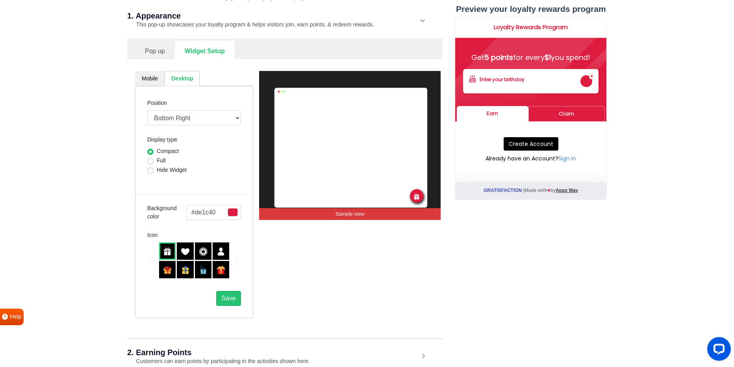
click at [204, 252] on img at bounding box center [203, 251] width 9 height 9
click at [147, 76] on link "Mobile" at bounding box center [150, 78] width 30 height 15
select select "right"
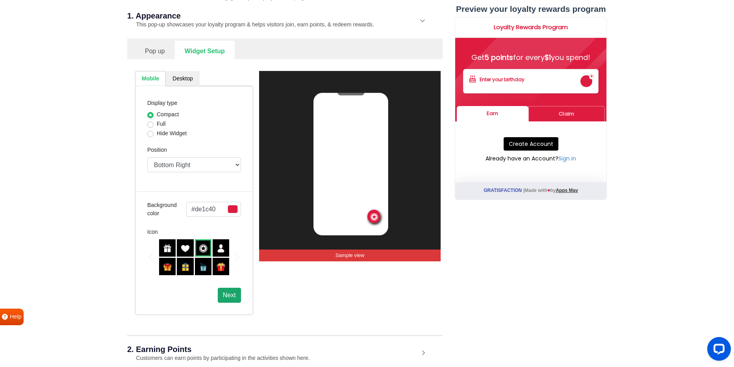
click at [224, 295] on button "Next" at bounding box center [229, 294] width 23 height 15
select select "lower-right-corner"
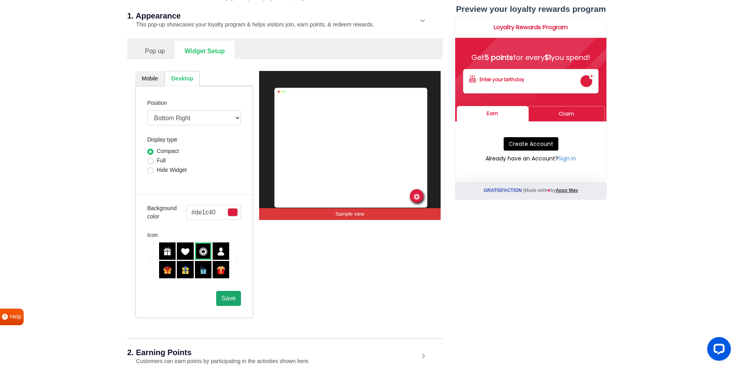
click at [234, 299] on span "Save" at bounding box center [228, 298] width 14 height 7
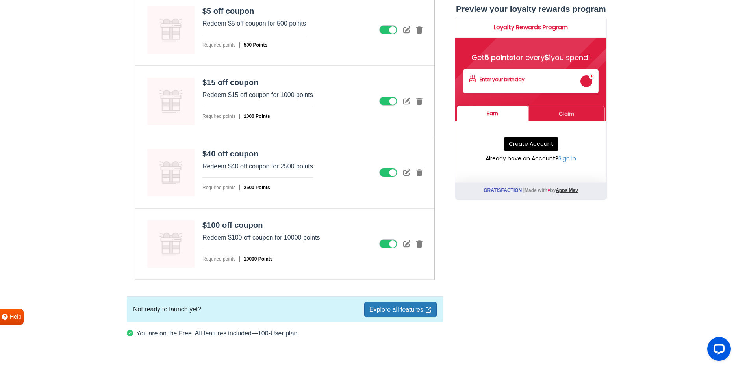
scroll to position [703, 0]
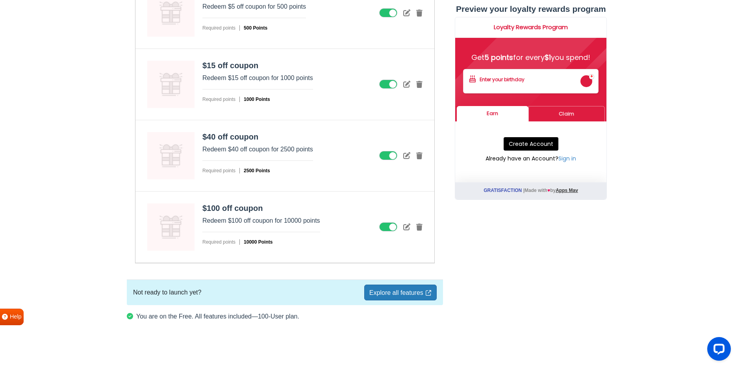
click at [385, 293] on link "Explore all features" at bounding box center [400, 292] width 72 height 16
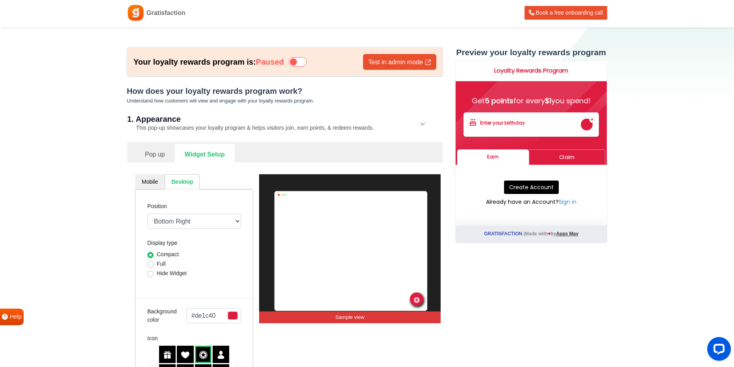
scroll to position [0, 0]
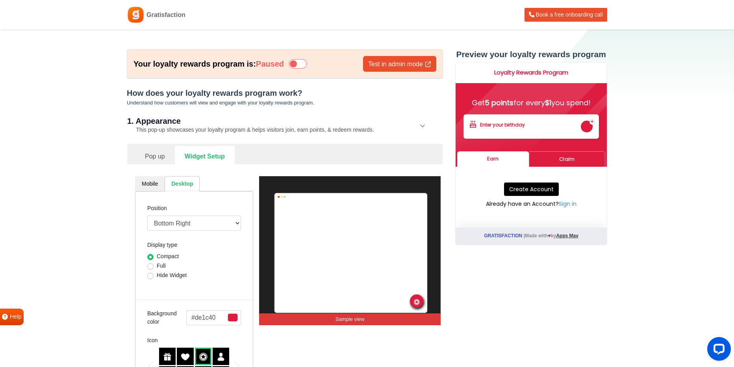
click at [393, 66] on link "Test in admin mode" at bounding box center [399, 64] width 73 height 16
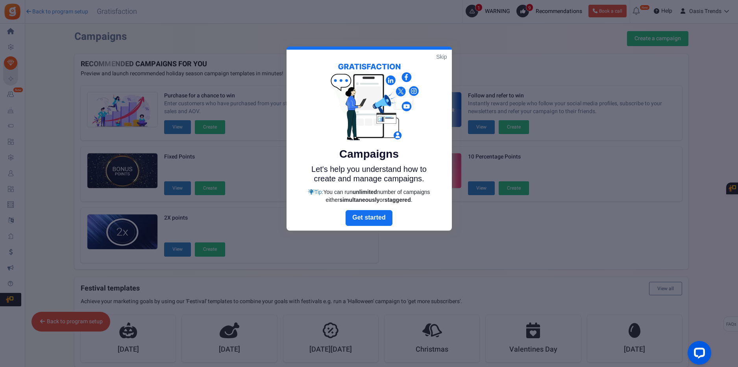
scroll to position [52, 0]
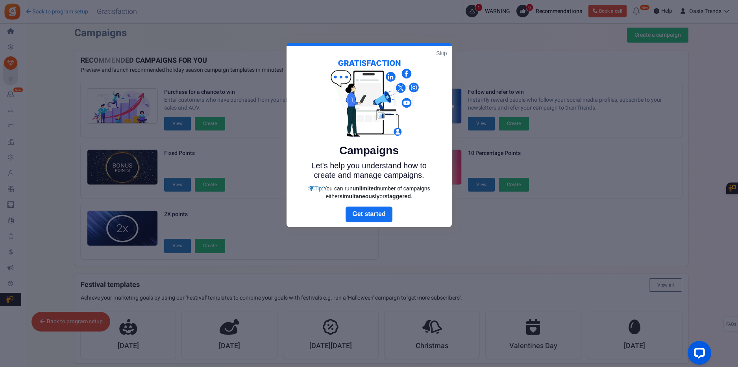
click at [440, 54] on link "Skip" at bounding box center [441, 53] width 11 height 8
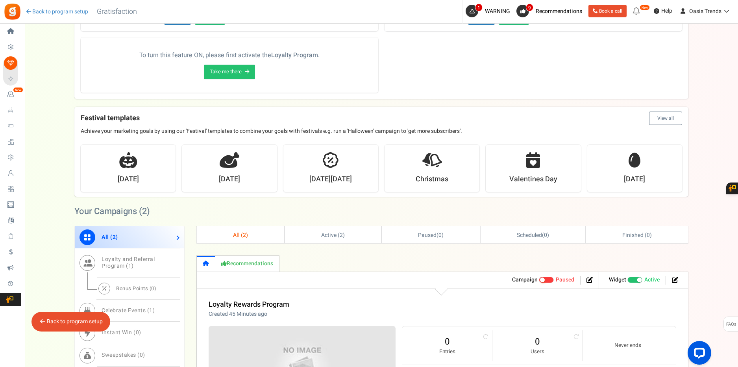
scroll to position [215, 0]
